Goal: Find specific page/section: Find specific page/section

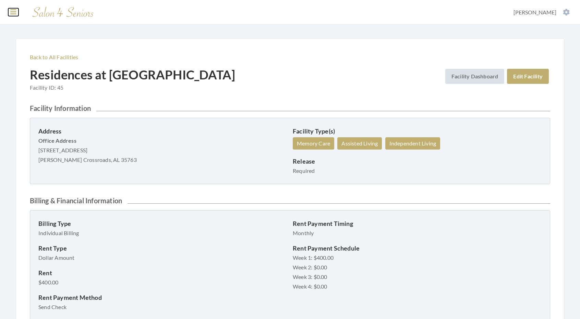
click at [14, 12] on icon at bounding box center [13, 12] width 6 height 7
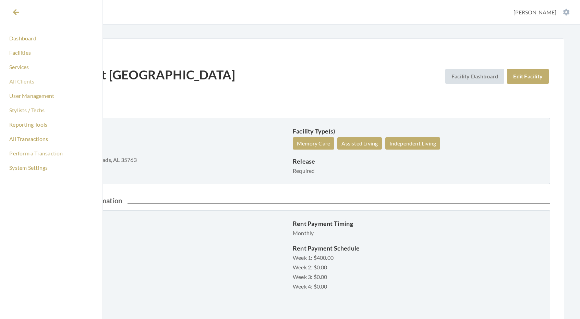
click at [21, 83] on link "All Clients" at bounding box center [51, 82] width 86 height 12
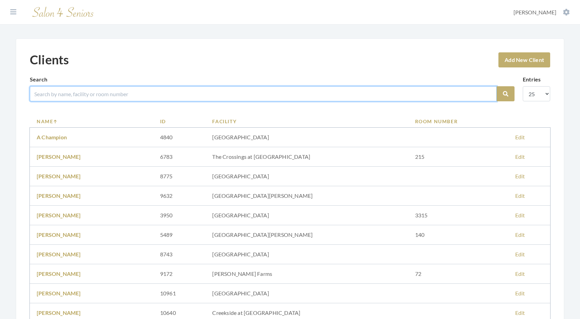
click at [85, 91] on input "search" at bounding box center [263, 93] width 467 height 15
type input "[PERSON_NAME]"
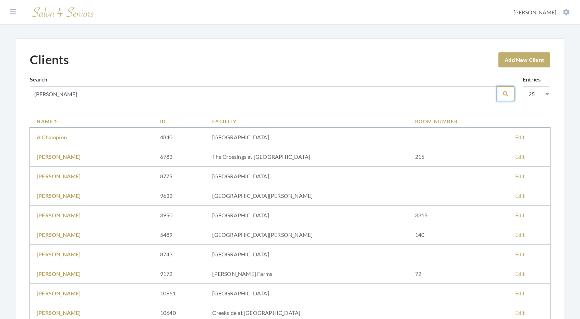
click at [507, 93] on icon "submit" at bounding box center [505, 93] width 5 height 5
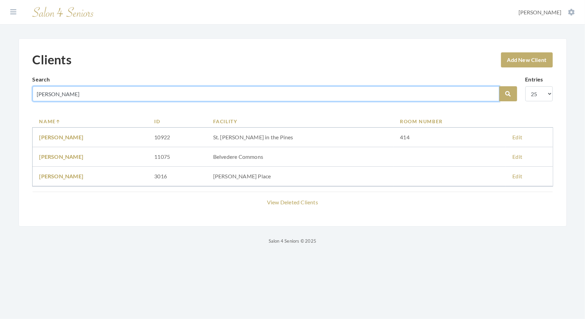
click at [54, 94] on input "pippin" at bounding box center [266, 93] width 467 height 15
type input "pippen"
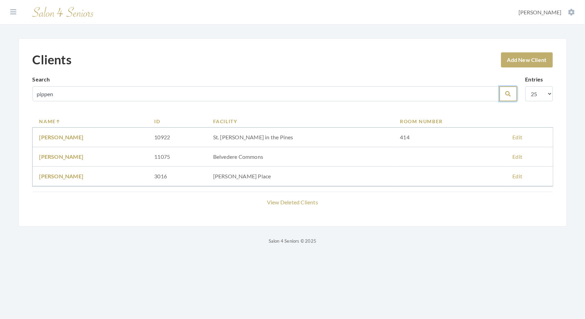
click at [503, 92] on button "Search" at bounding box center [508, 93] width 18 height 15
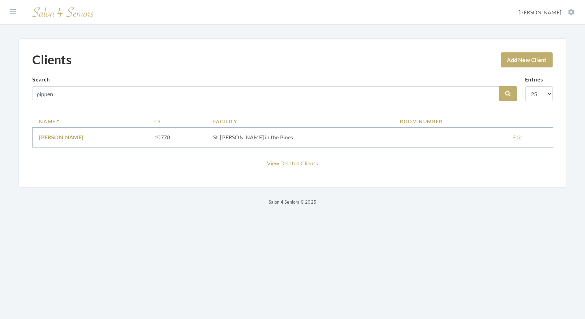
click at [512, 138] on link "Edit" at bounding box center [517, 137] width 10 height 7
click at [512, 139] on link "Edit" at bounding box center [517, 137] width 10 height 7
click at [56, 139] on link "C. Pippen" at bounding box center [61, 137] width 44 height 7
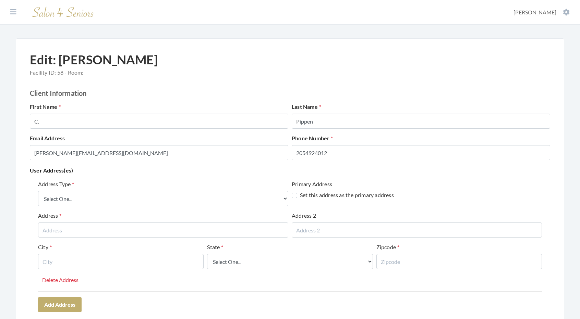
click at [508, 138] on div "Phone Number 2054924012" at bounding box center [421, 147] width 262 height 26
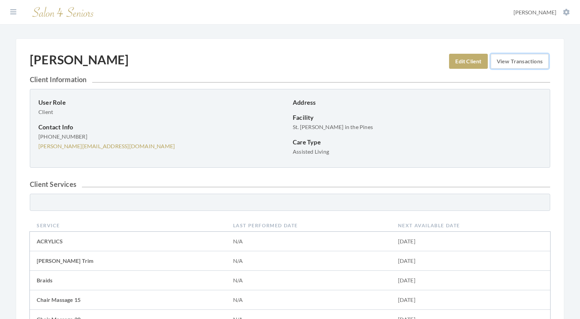
click at [506, 63] on link "View Transactions" at bounding box center [519, 61] width 58 height 15
click at [473, 63] on link "Edit Client" at bounding box center [468, 61] width 38 height 15
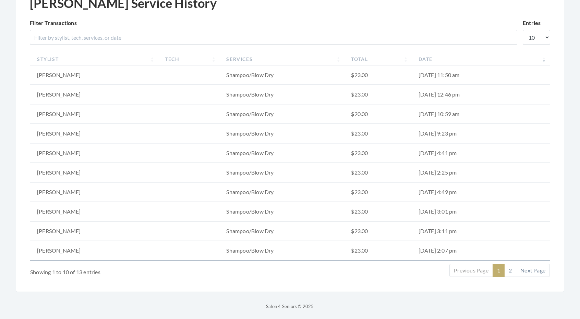
scroll to position [71, 0]
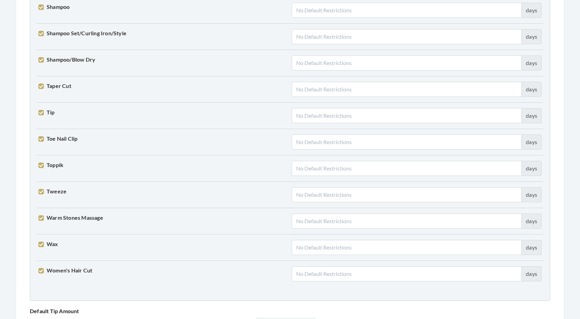
scroll to position [1685, 0]
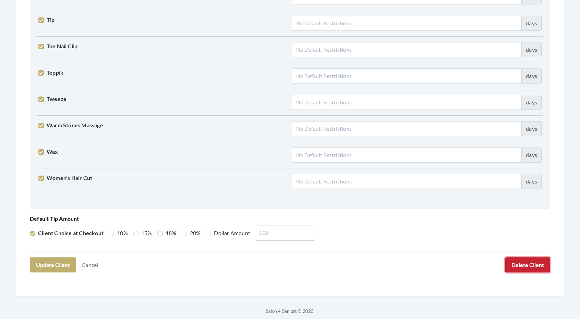
click at [520, 258] on button "Delete Client" at bounding box center [527, 265] width 45 height 15
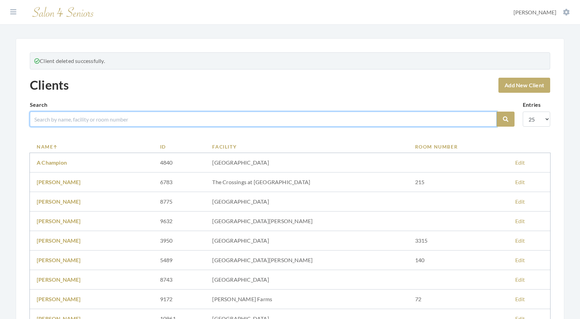
click at [110, 120] on input "search" at bounding box center [263, 119] width 467 height 15
type input "story"
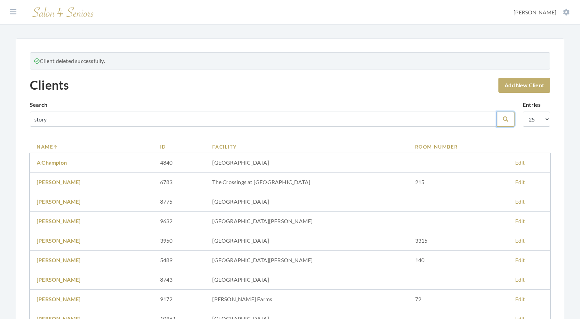
click at [499, 123] on button "Search" at bounding box center [505, 119] width 18 height 15
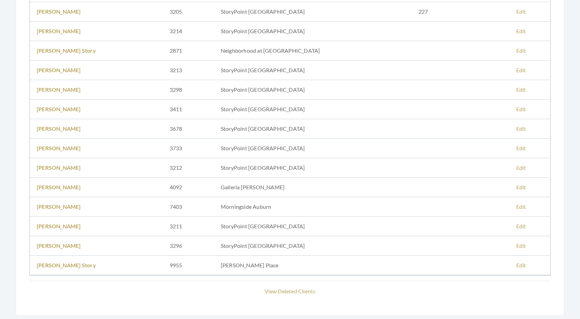
scroll to position [265, 0]
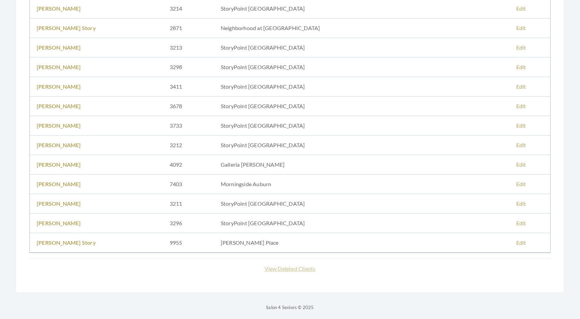
click at [291, 268] on link "View Deleted Clients" at bounding box center [289, 268] width 51 height 7
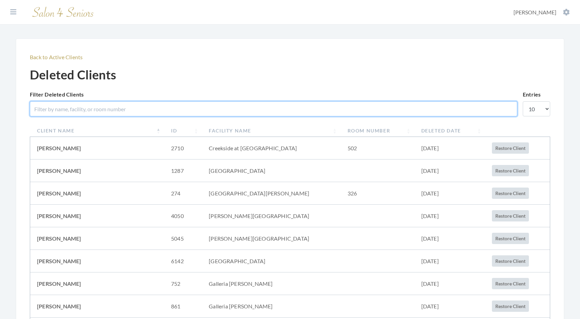
click at [127, 105] on input "Filter Deleted Clients" at bounding box center [273, 108] width 487 height 15
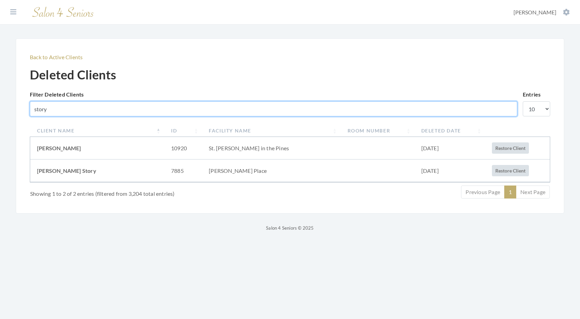
click at [48, 109] on input "story" at bounding box center [273, 108] width 487 height 15
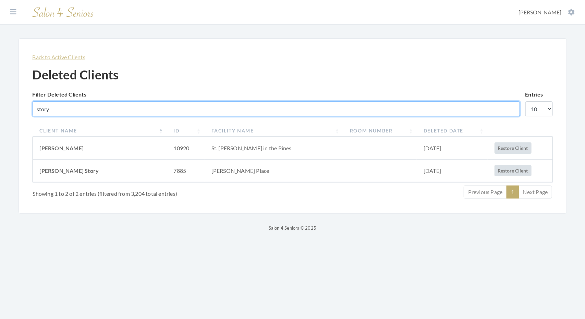
type input "story"
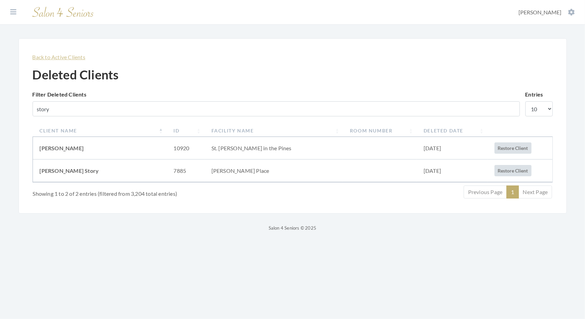
click at [50, 55] on link "Back to Active Clients" at bounding box center [59, 57] width 53 height 7
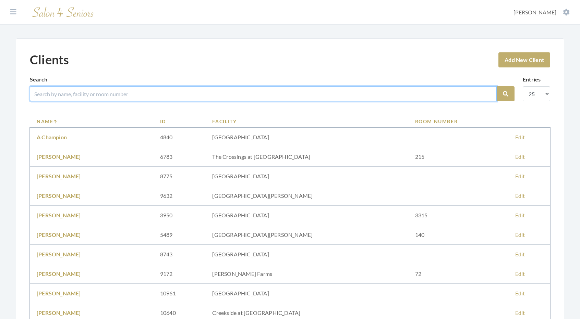
click at [56, 92] on input "search" at bounding box center [263, 93] width 467 height 15
type input "wiley"
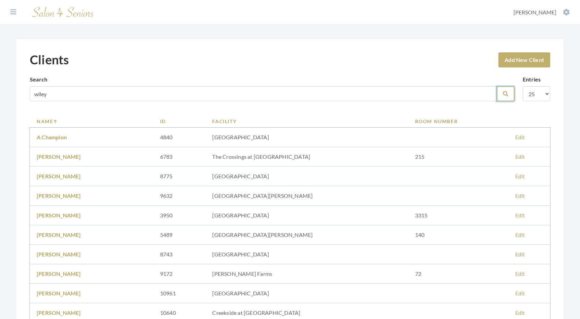
click at [501, 97] on button "Search" at bounding box center [505, 93] width 18 height 15
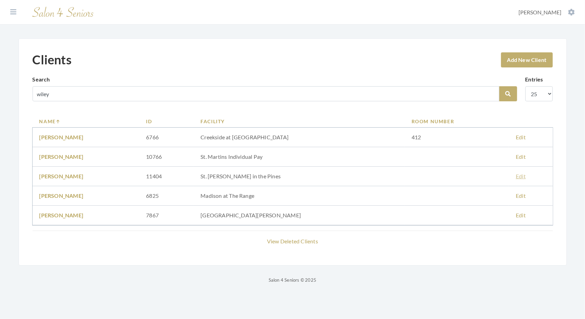
click at [516, 175] on link "Edit" at bounding box center [521, 176] width 10 height 7
click at [14, 12] on icon at bounding box center [13, 12] width 6 height 7
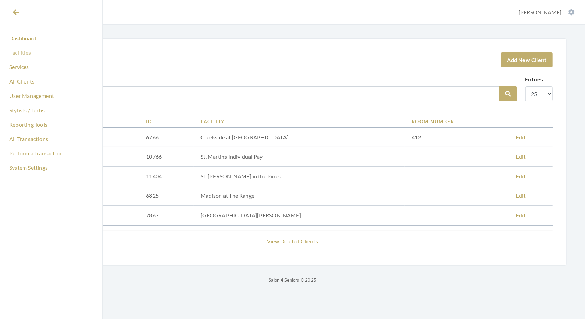
click at [25, 55] on link "Facilities" at bounding box center [51, 53] width 86 height 12
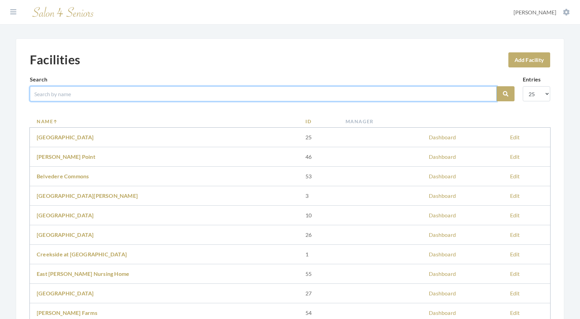
click at [96, 92] on input "search" at bounding box center [263, 93] width 467 height 15
type input "st"
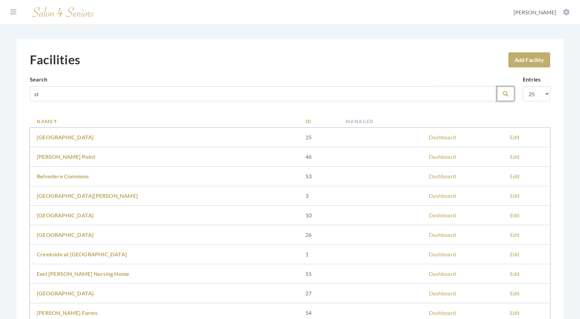
click at [499, 96] on button "Search" at bounding box center [505, 93] width 18 height 15
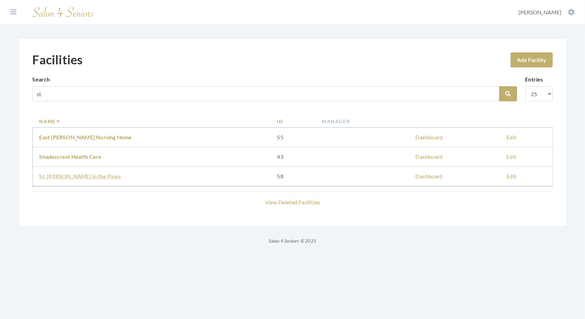
click at [89, 175] on link "St. [PERSON_NAME] in the Pines" at bounding box center [80, 176] width 82 height 7
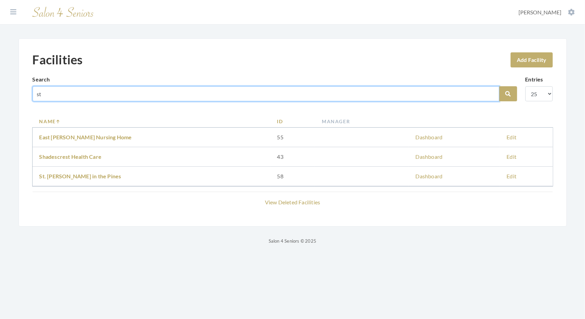
click at [68, 87] on input "st" at bounding box center [266, 93] width 467 height 15
type input "s"
type input "resid"
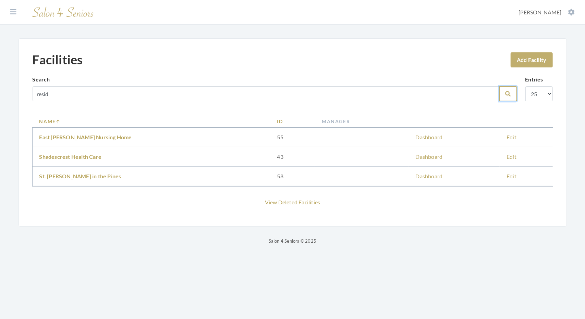
click at [501, 95] on button "Search" at bounding box center [508, 93] width 18 height 15
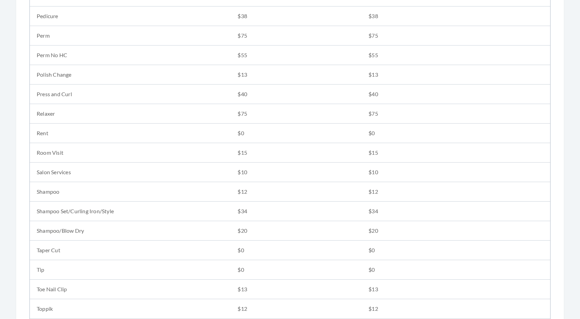
scroll to position [889, 0]
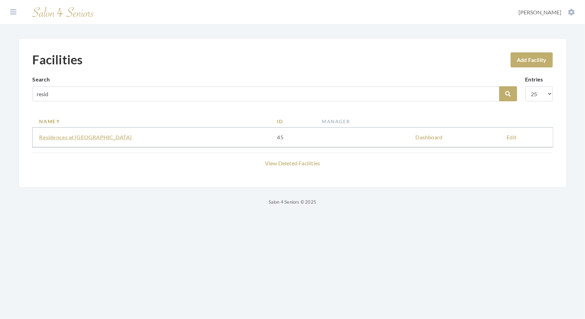
click at [93, 138] on link "Residences at [GEOGRAPHIC_DATA]" at bounding box center [85, 137] width 92 height 7
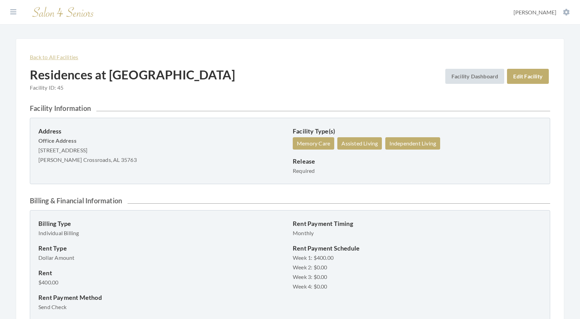
click at [48, 56] on link "Back to All Facilities" at bounding box center [54, 57] width 48 height 7
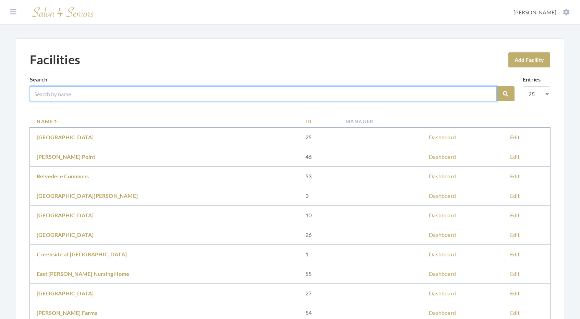
click at [63, 93] on input "search" at bounding box center [263, 93] width 467 height 15
type input "ST MAR"
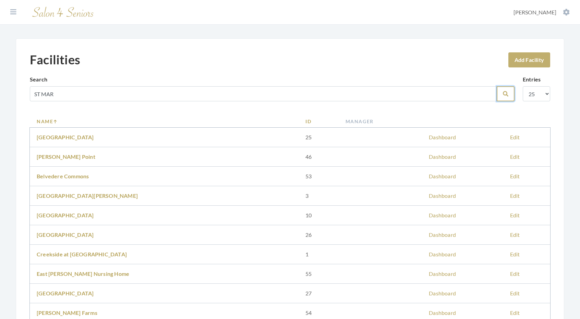
click at [501, 87] on button "Search" at bounding box center [505, 93] width 18 height 15
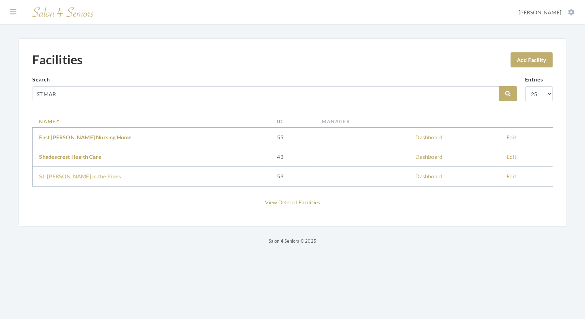
click at [79, 174] on link "St. Martin's in the Pines" at bounding box center [80, 176] width 82 height 7
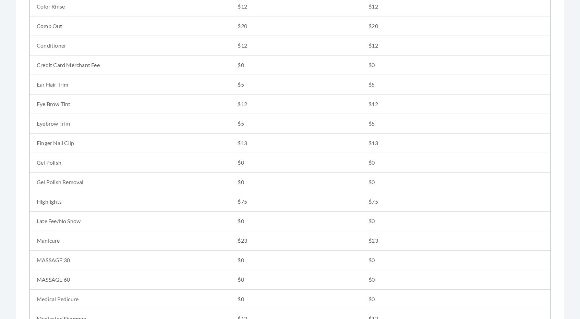
scroll to position [512, 0]
